Goal: Information Seeking & Learning: Find specific fact

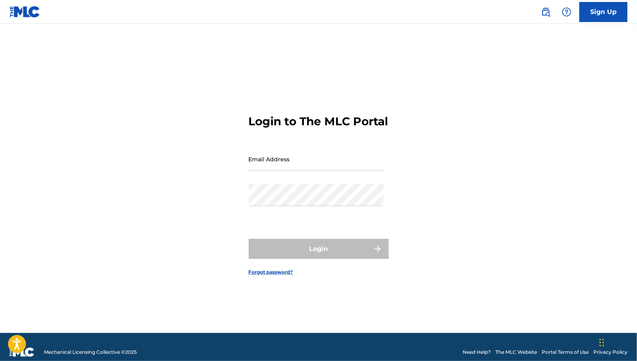
click at [327, 170] on input "Email Address" at bounding box center [316, 159] width 135 height 23
click at [433, 132] on div "Login to The MLC Portal Email Address Password Login Forgot password?" at bounding box center [319, 188] width 560 height 289
click at [298, 165] on input "Email Address" at bounding box center [316, 159] width 135 height 23
click at [312, 168] on input "Email Address" at bounding box center [316, 159] width 135 height 23
paste input "[EMAIL_ADDRESS][DOMAIN_NAME]"
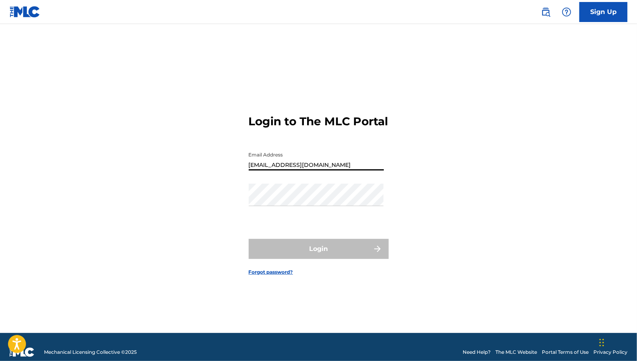
type input "[EMAIL_ADDRESS][DOMAIN_NAME]"
click at [278, 214] on div "Password" at bounding box center [316, 202] width 135 height 36
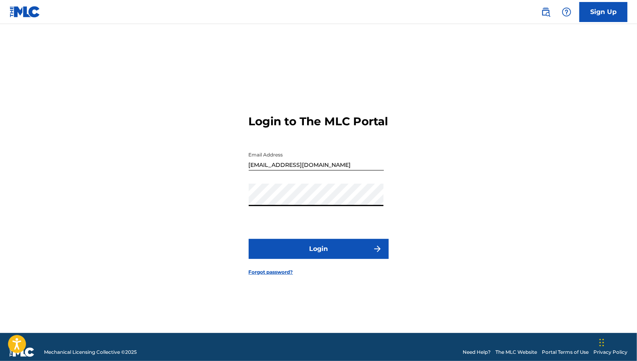
click at [203, 219] on div "Login to The MLC Portal Email Address [EMAIL_ADDRESS][DOMAIN_NAME] Password Log…" at bounding box center [319, 188] width 560 height 289
click at [310, 258] on button "Login" at bounding box center [319, 249] width 140 height 20
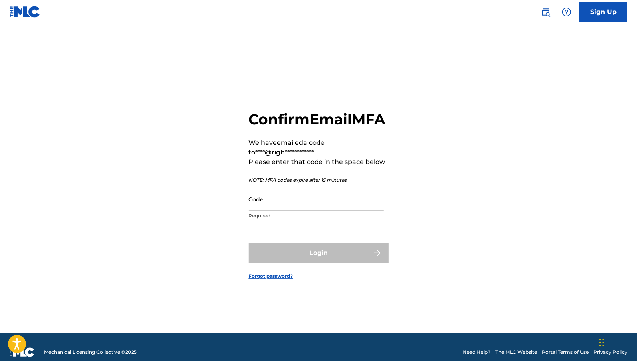
click at [332, 219] on p "Required" at bounding box center [316, 215] width 135 height 7
click at [328, 210] on input "Code" at bounding box center [316, 199] width 135 height 23
paste input "Ymw9fs?,QLn1!"
type input "Ymw9fs?,QLn1!"
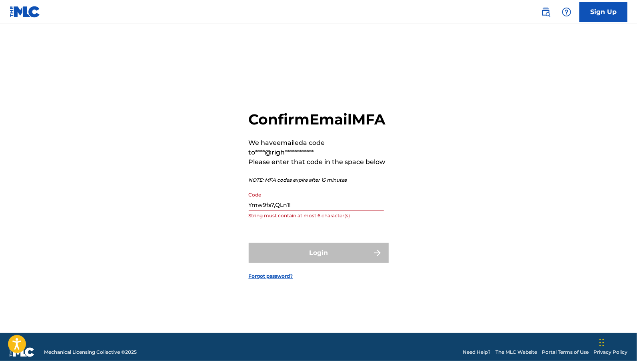
click at [186, 218] on div "**********" at bounding box center [319, 188] width 560 height 289
click at [306, 219] on div "Code String must contain at least 6 character(s)" at bounding box center [316, 206] width 135 height 36
click at [306, 210] on input "Code" at bounding box center [316, 199] width 135 height 23
paste input "034532"
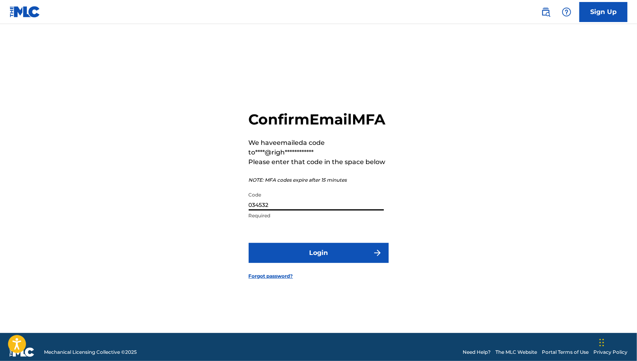
type input "034532"
click at [173, 228] on div "**********" at bounding box center [319, 188] width 560 height 289
click at [282, 263] on button "Login" at bounding box center [319, 253] width 140 height 20
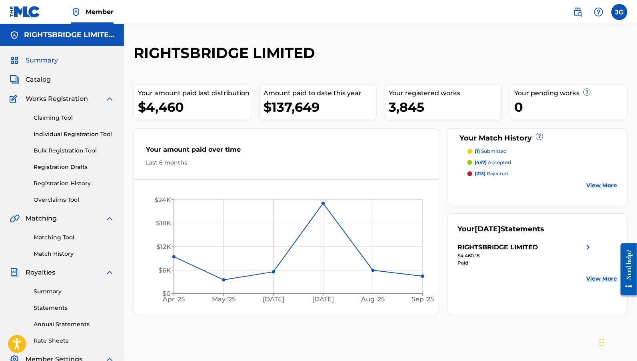
click at [56, 238] on link "Matching Tool" at bounding box center [74, 237] width 81 height 8
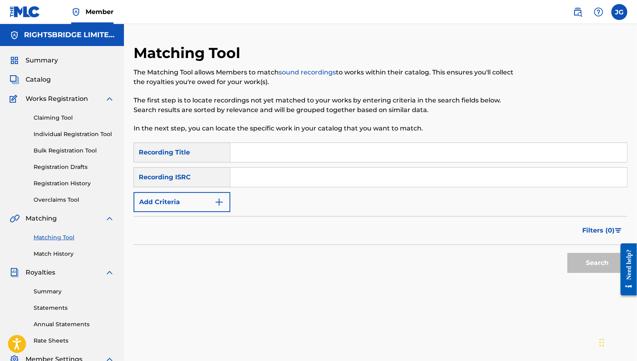
click at [265, 178] on input "Search Form" at bounding box center [428, 177] width 397 height 19
paste input "CA5KR0023284"
type input "CA5KR0023284"
click at [589, 267] on button "Search" at bounding box center [597, 263] width 60 height 20
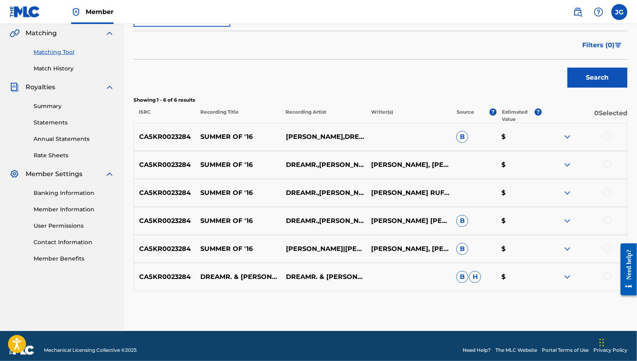
scroll to position [193, 0]
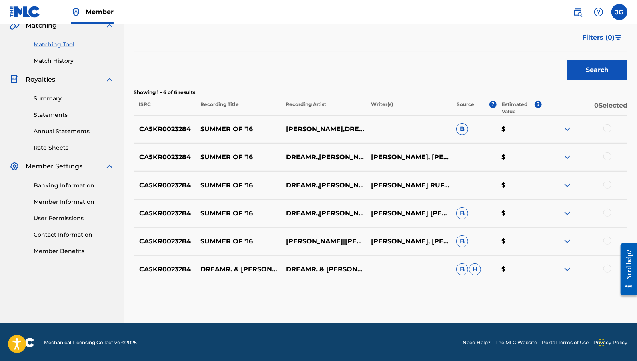
click at [464, 129] on span "B" at bounding box center [462, 129] width 12 height 12
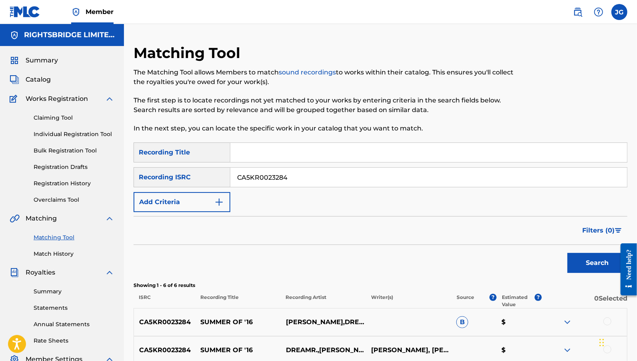
click at [334, 172] on input "CA5KR0023284" at bounding box center [428, 177] width 397 height 19
click at [332, 164] on div "SearchWithCriteriae3b14066-30b1-4a76-b1a0-3c773b503c75 Recording Title SearchWi…" at bounding box center [381, 177] width 494 height 70
click at [330, 153] on input "Search Form" at bounding box center [428, 152] width 397 height 19
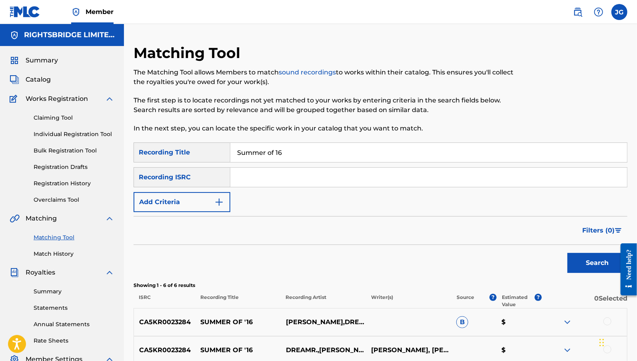
type input "Summer of 16"
click at [567, 253] on button "Search" at bounding box center [597, 263] width 60 height 20
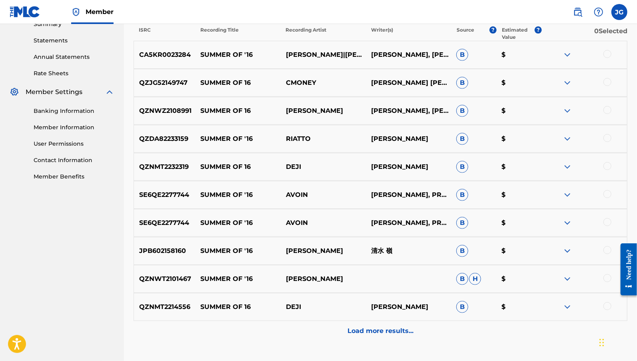
scroll to position [271, 0]
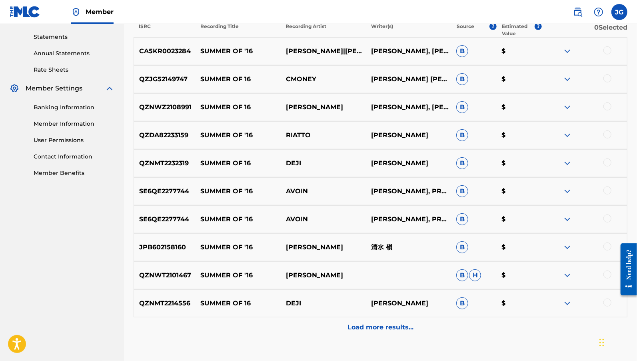
click at [381, 330] on p "Load more results..." at bounding box center [381, 327] width 66 height 10
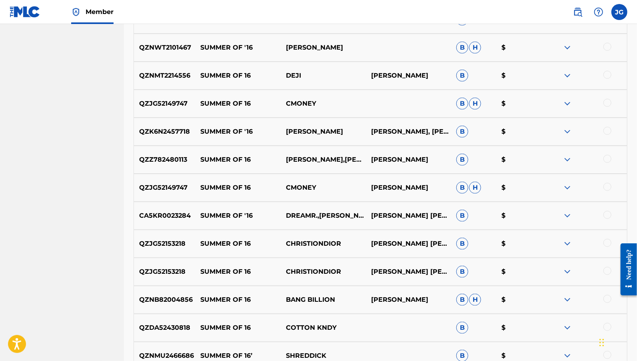
scroll to position [605, 0]
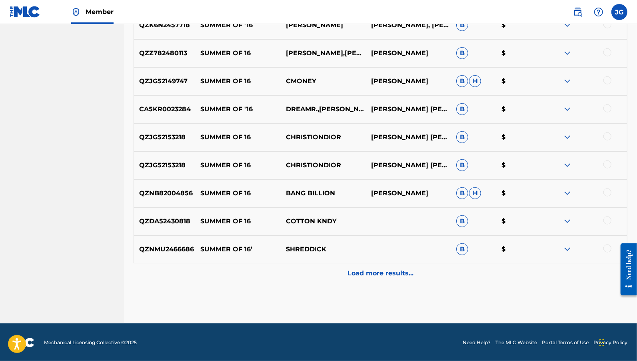
click at [369, 279] on div "Load more results..." at bounding box center [381, 273] width 494 height 20
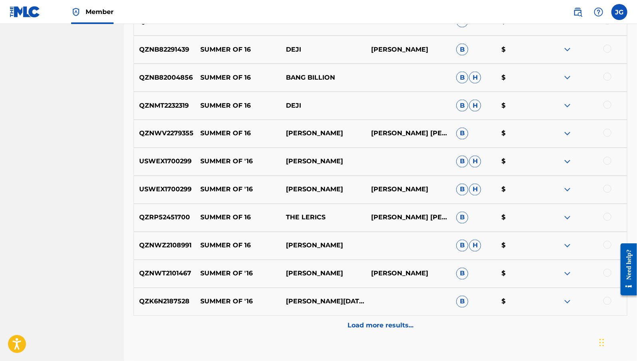
scroll to position [856, 0]
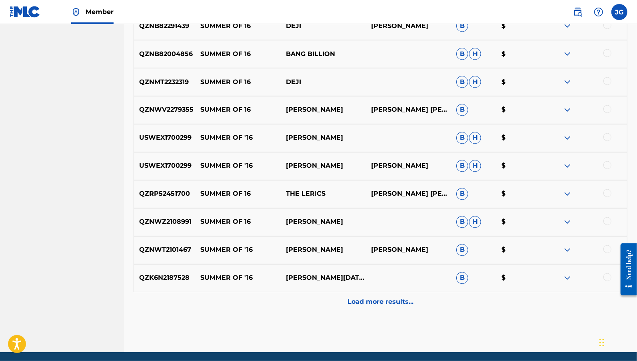
click at [387, 302] on p "Load more results..." at bounding box center [381, 302] width 66 height 10
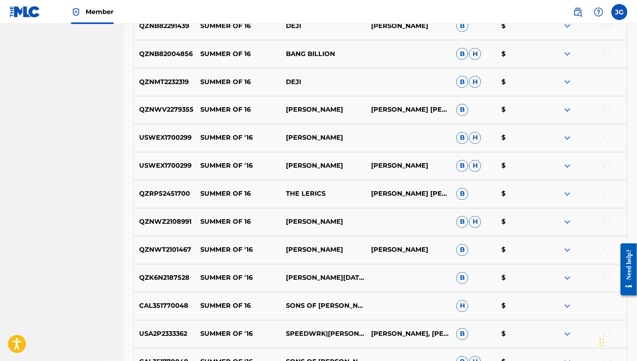
scroll to position [1165, 0]
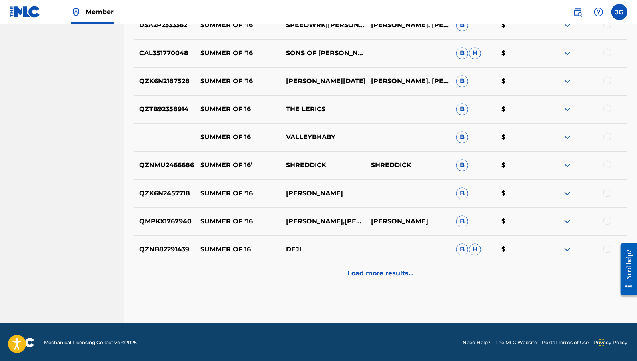
click at [385, 275] on p "Load more results..." at bounding box center [381, 273] width 66 height 10
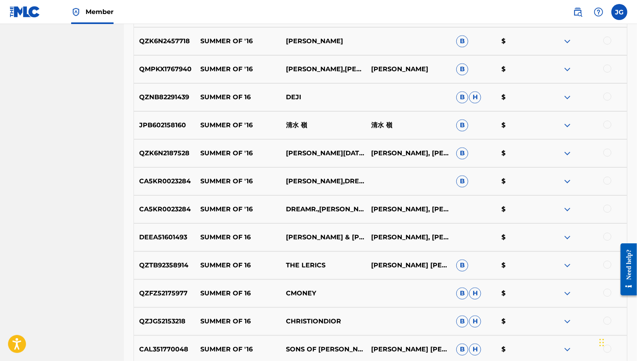
scroll to position [141, 0]
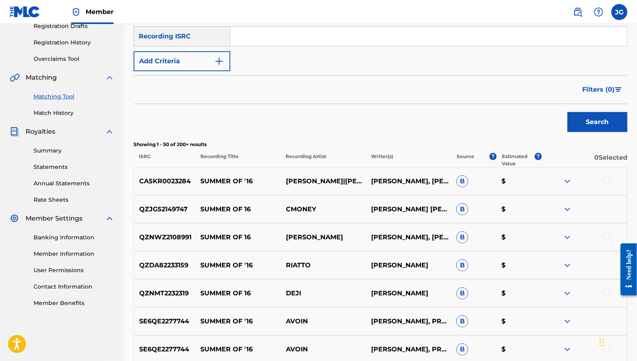
click at [341, 125] on div "Search" at bounding box center [381, 120] width 494 height 32
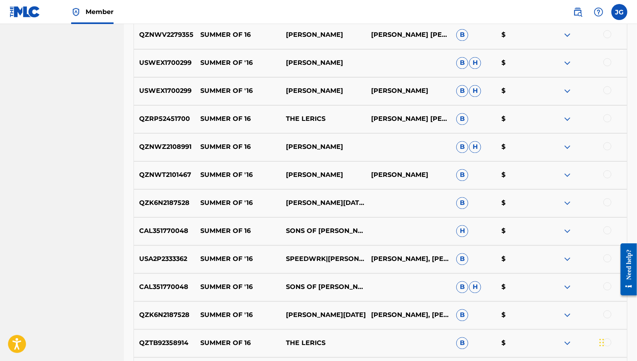
scroll to position [1445, 0]
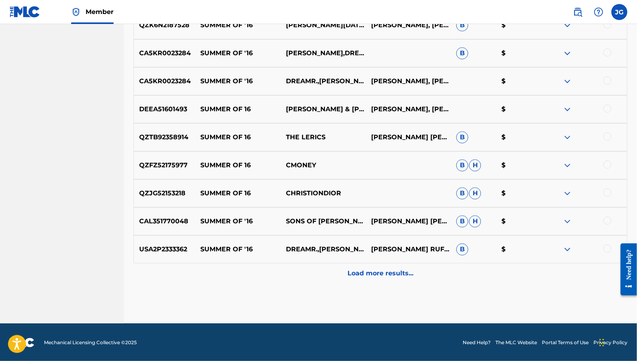
click at [388, 273] on p "Load more results..." at bounding box center [381, 273] width 66 height 10
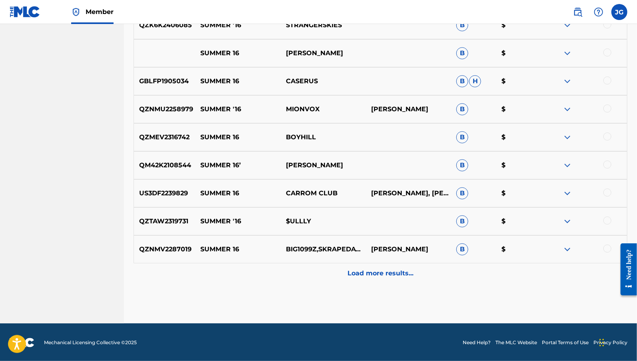
click at [377, 274] on p "Load more results..." at bounding box center [381, 273] width 66 height 10
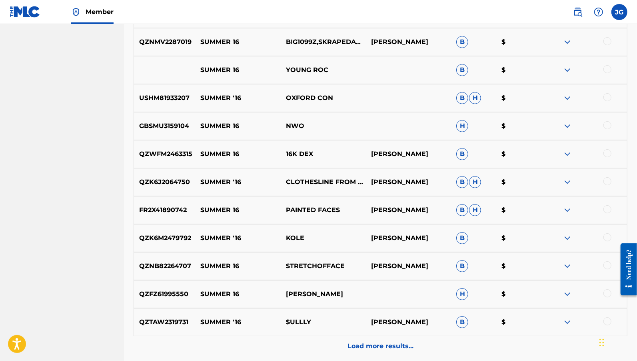
scroll to position [2004, 0]
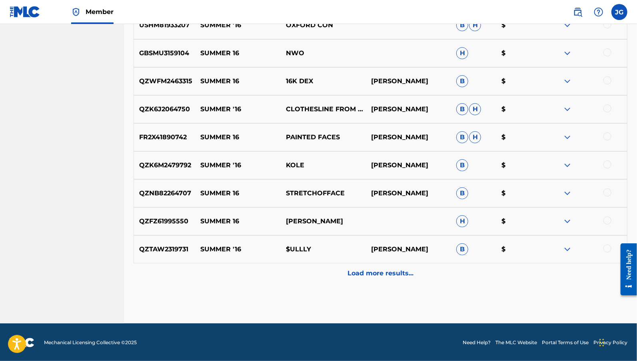
click at [368, 271] on p "Load more results..." at bounding box center [381, 273] width 66 height 10
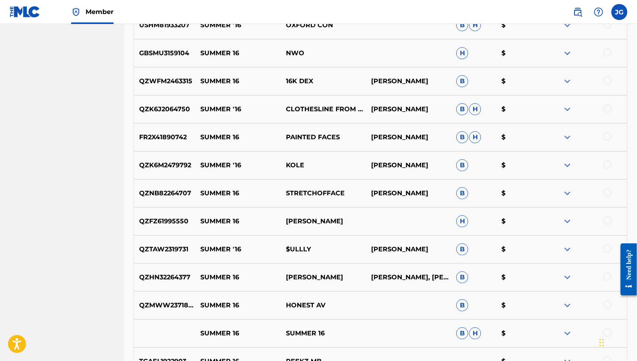
scroll to position [2284, 0]
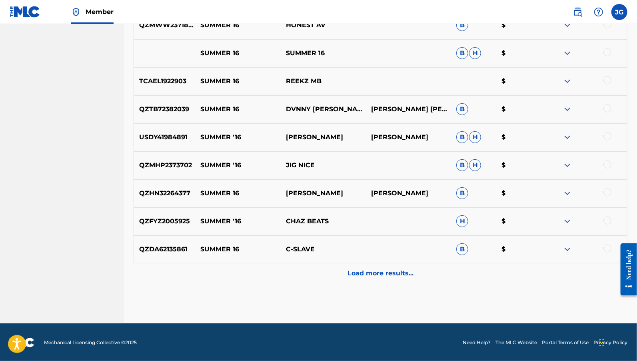
click at [352, 269] on p "Load more results..." at bounding box center [381, 273] width 66 height 10
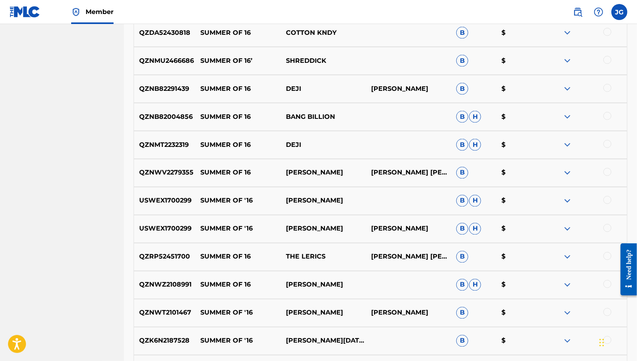
scroll to position [0, 0]
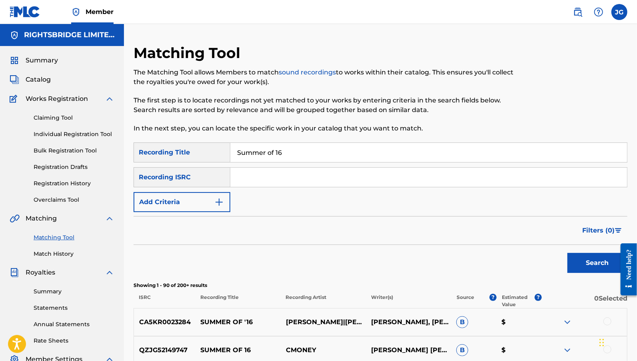
click at [282, 148] on input "Summer of 16" at bounding box center [428, 152] width 397 height 19
drag, startPoint x: 282, startPoint y: 148, endPoint x: 282, endPoint y: 144, distance: 4.0
click at [282, 148] on input "Summer of 16" at bounding box center [428, 152] width 397 height 19
click at [282, 144] on input "Summer of 16" at bounding box center [428, 152] width 397 height 19
click at [284, 158] on input "Summer of 16" at bounding box center [428, 152] width 397 height 19
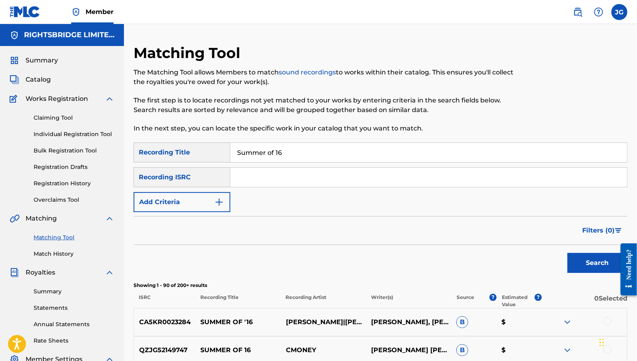
click at [284, 158] on input "Summer of 16" at bounding box center [428, 152] width 397 height 19
click at [284, 176] on input "Search Form" at bounding box center [428, 177] width 397 height 19
paste input "CA5KR0023284"
type input "CA5KR0023284"
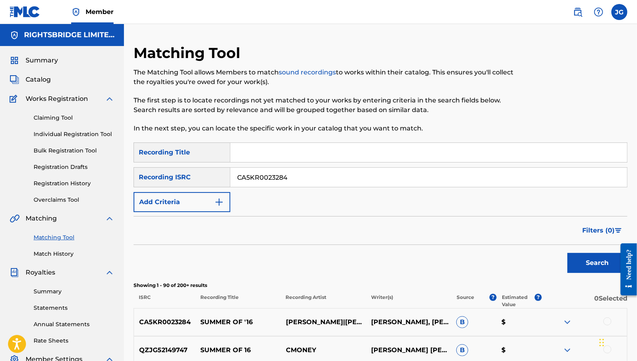
click at [594, 262] on button "Search" at bounding box center [597, 263] width 60 height 20
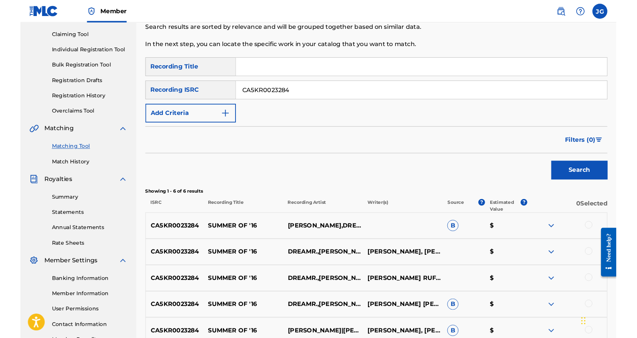
scroll to position [193, 0]
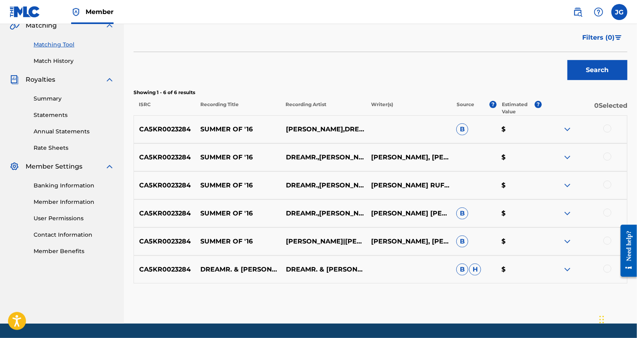
click at [504, 129] on p "$" at bounding box center [518, 129] width 45 height 10
drag, startPoint x: 502, startPoint y: 129, endPoint x: 506, endPoint y: 129, distance: 4.4
click at [506, 129] on p "$" at bounding box center [518, 129] width 45 height 10
click at [505, 85] on div "SearchWithCriteriae3b14066-30b1-4a76-b1a0-3c773b503c75 Recording Title SearchWi…" at bounding box center [381, 117] width 494 height 334
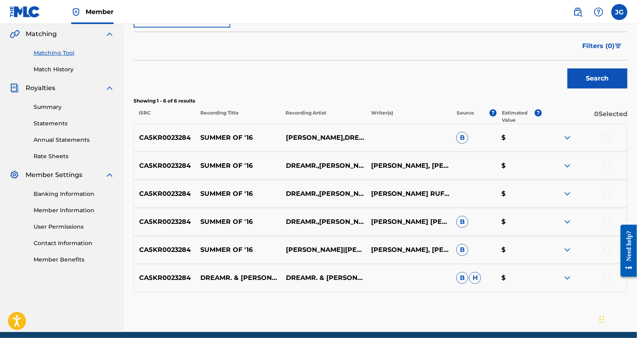
scroll to position [212, 0]
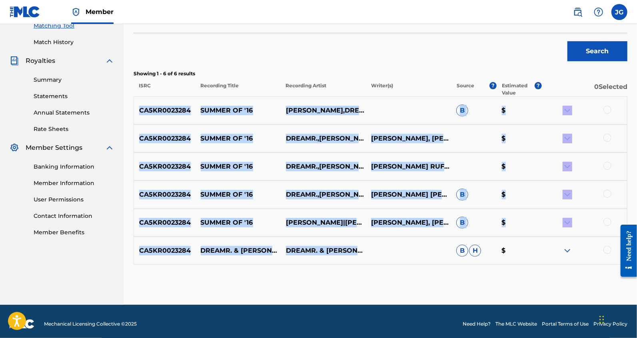
drag, startPoint x: 140, startPoint y: 108, endPoint x: 402, endPoint y: 293, distance: 320.5
click at [402, 293] on div "Matching Tool The Matching Tool allows Members to match sound recordings to wor…" at bounding box center [381, 68] width 494 height 472
click at [351, 152] on div "CA5KR0023284 SUMMER OF '16 DREAMR.,[PERSON_NAME],[PERSON_NAME] RUFFALOCHANEL YA…" at bounding box center [381, 166] width 494 height 28
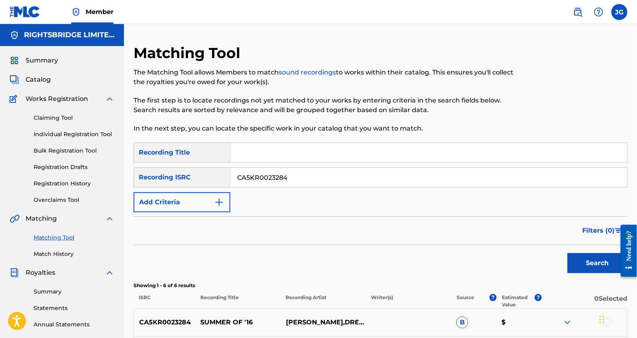
scroll to position [44, 0]
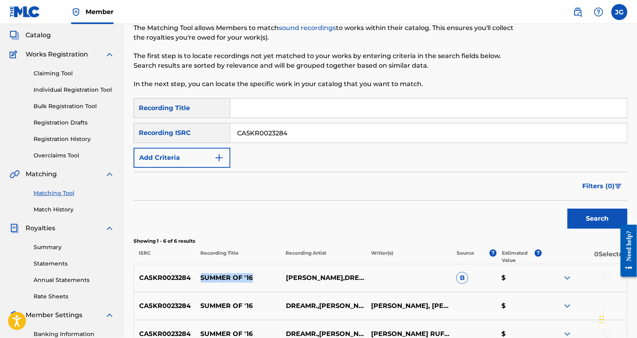
drag, startPoint x: 252, startPoint y: 277, endPoint x: 200, endPoint y: 273, distance: 52.5
click at [200, 273] on p "SUMMER OF '16" at bounding box center [237, 278] width 85 height 10
copy p "SUMMER OF '16"
click at [307, 111] on input "Search Form" at bounding box center [428, 107] width 397 height 19
click at [307, 110] on input "Search Form" at bounding box center [428, 107] width 397 height 19
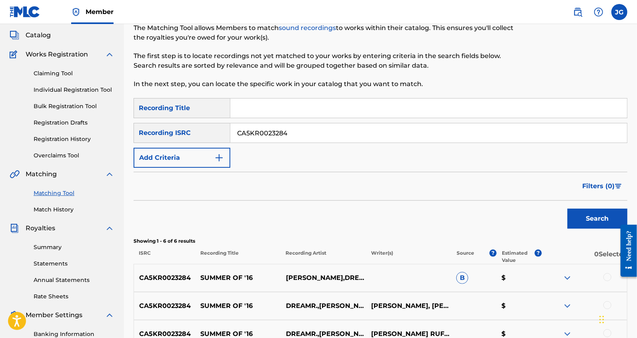
paste input "SUMMER OF '16"
type input "SUMMER OF '16"
click at [303, 133] on input "CA5KR0023284" at bounding box center [428, 132] width 397 height 19
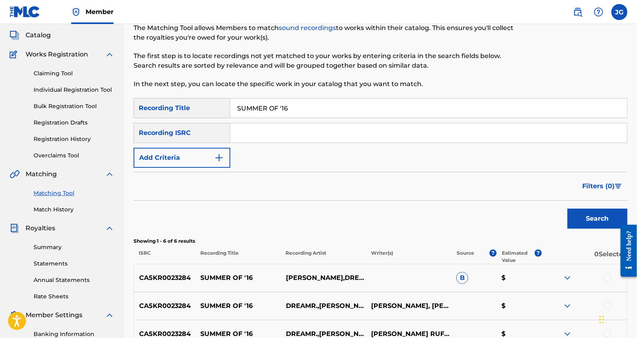
click at [567, 208] on button "Search" at bounding box center [597, 218] width 60 height 20
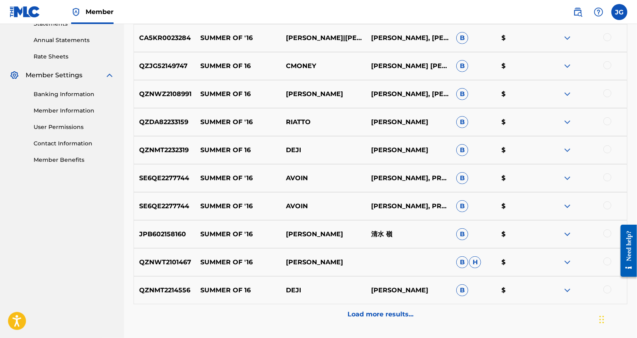
scroll to position [348, 0]
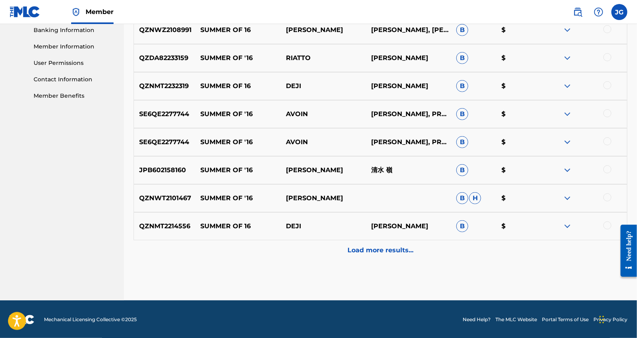
click at [364, 249] on p "Load more results..." at bounding box center [381, 250] width 66 height 10
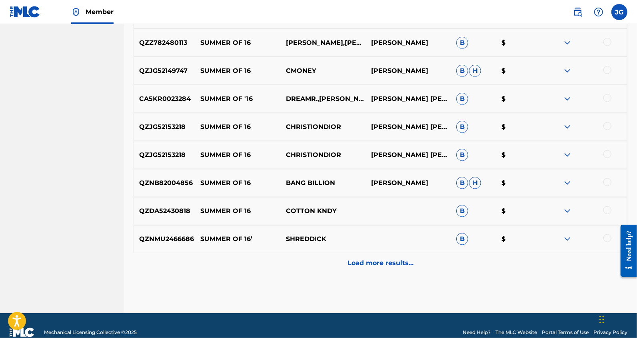
click at [403, 267] on p "Load more results..." at bounding box center [381, 263] width 66 height 10
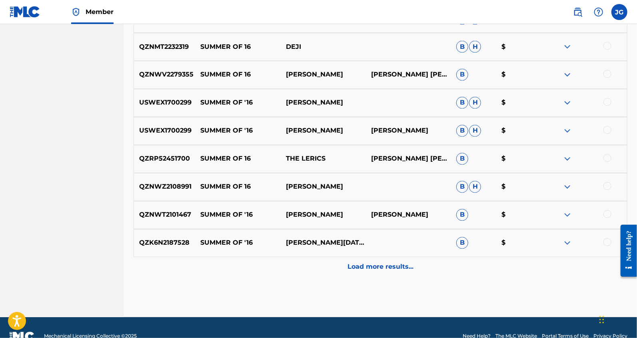
scroll to position [895, 0]
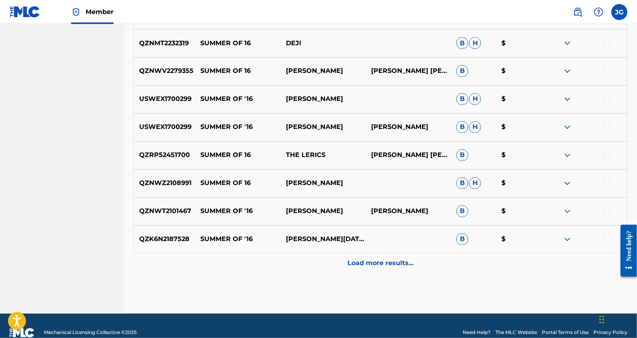
click at [384, 262] on p "Load more results..." at bounding box center [381, 263] width 66 height 10
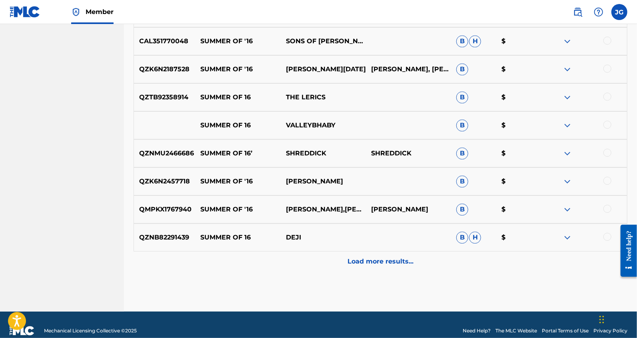
scroll to position [1188, 0]
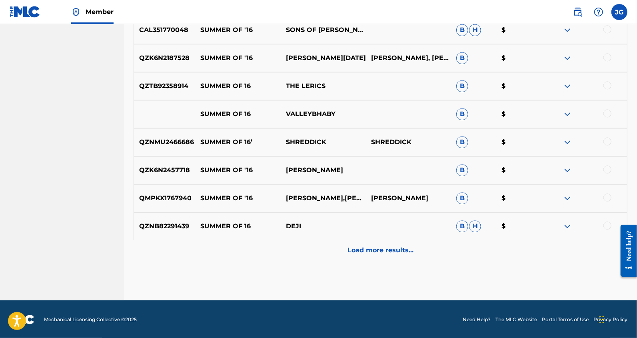
click at [374, 249] on p "Load more results..." at bounding box center [381, 250] width 66 height 10
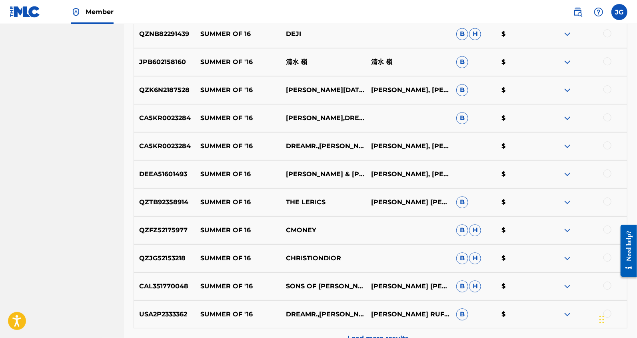
scroll to position [1468, 0]
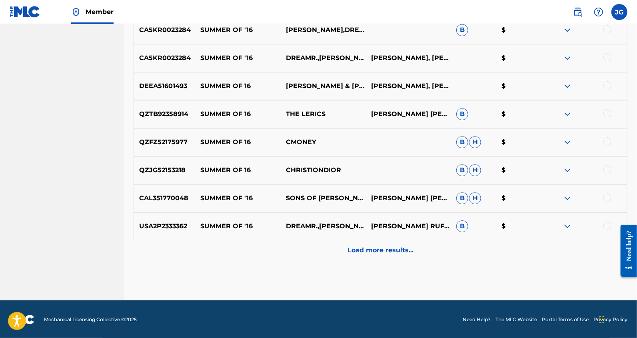
click at [376, 252] on p "Load more results..." at bounding box center [381, 250] width 66 height 10
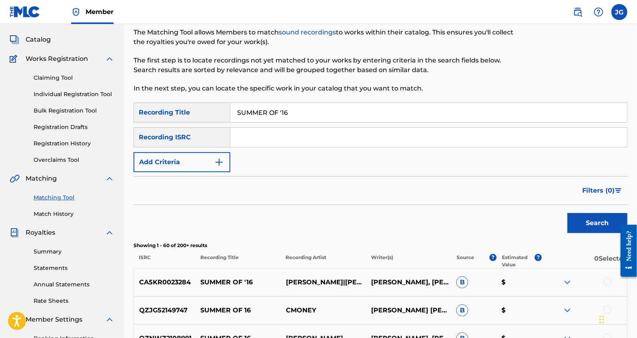
scroll to position [51, 0]
